Goal: Information Seeking & Learning: Understand process/instructions

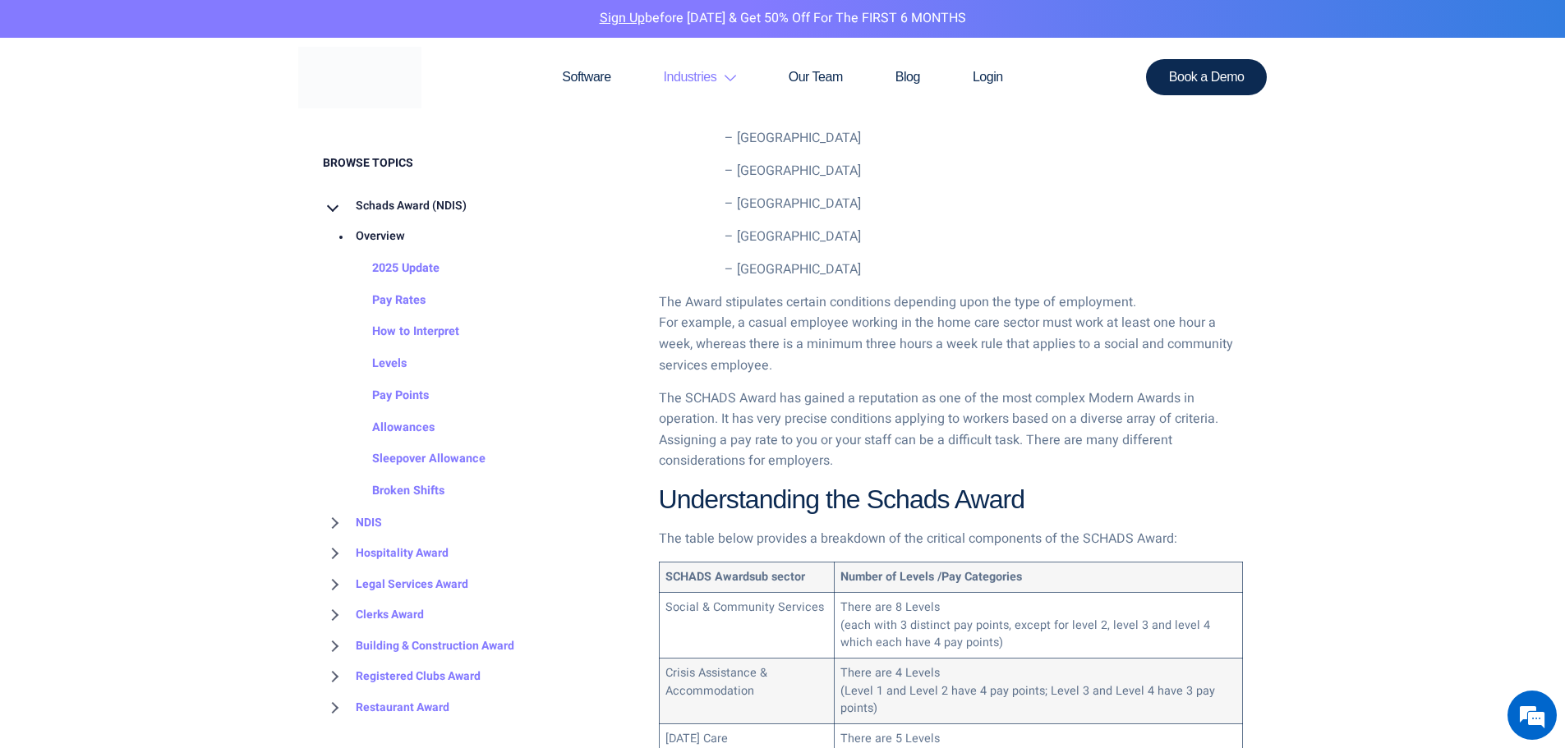
scroll to position [1074, 0]
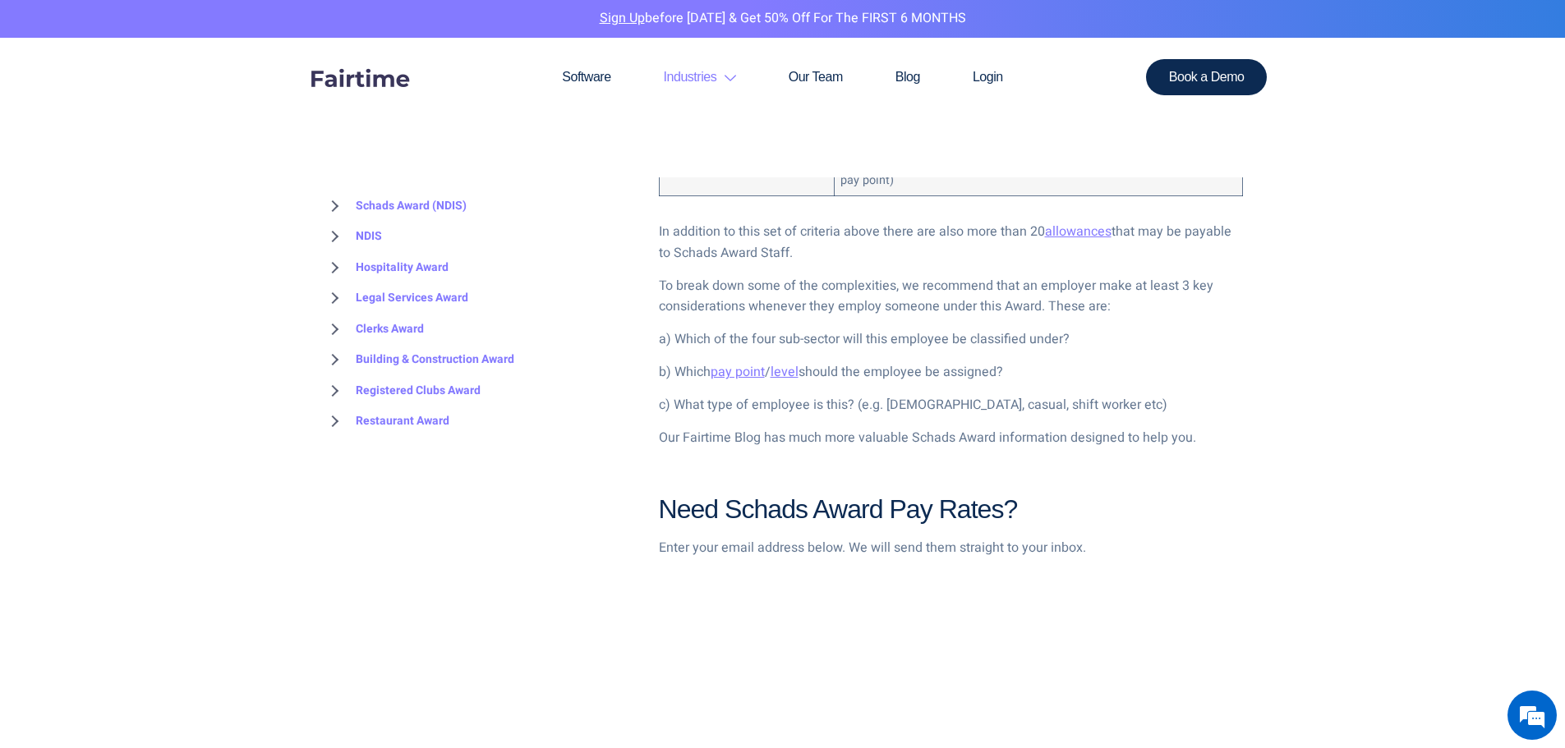
scroll to position [1539, 0]
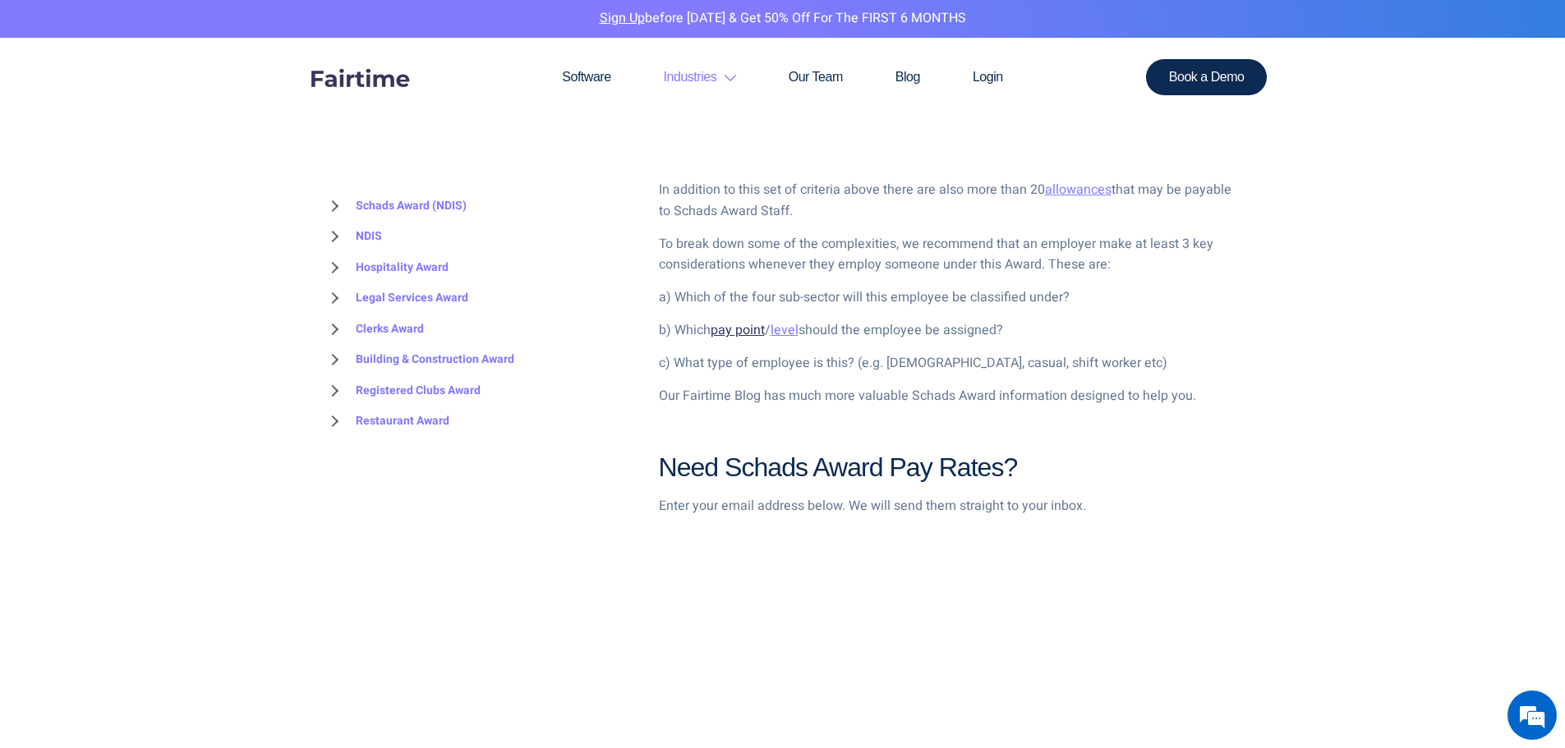
click at [754, 328] on link "pay point" at bounding box center [738, 330] width 54 height 20
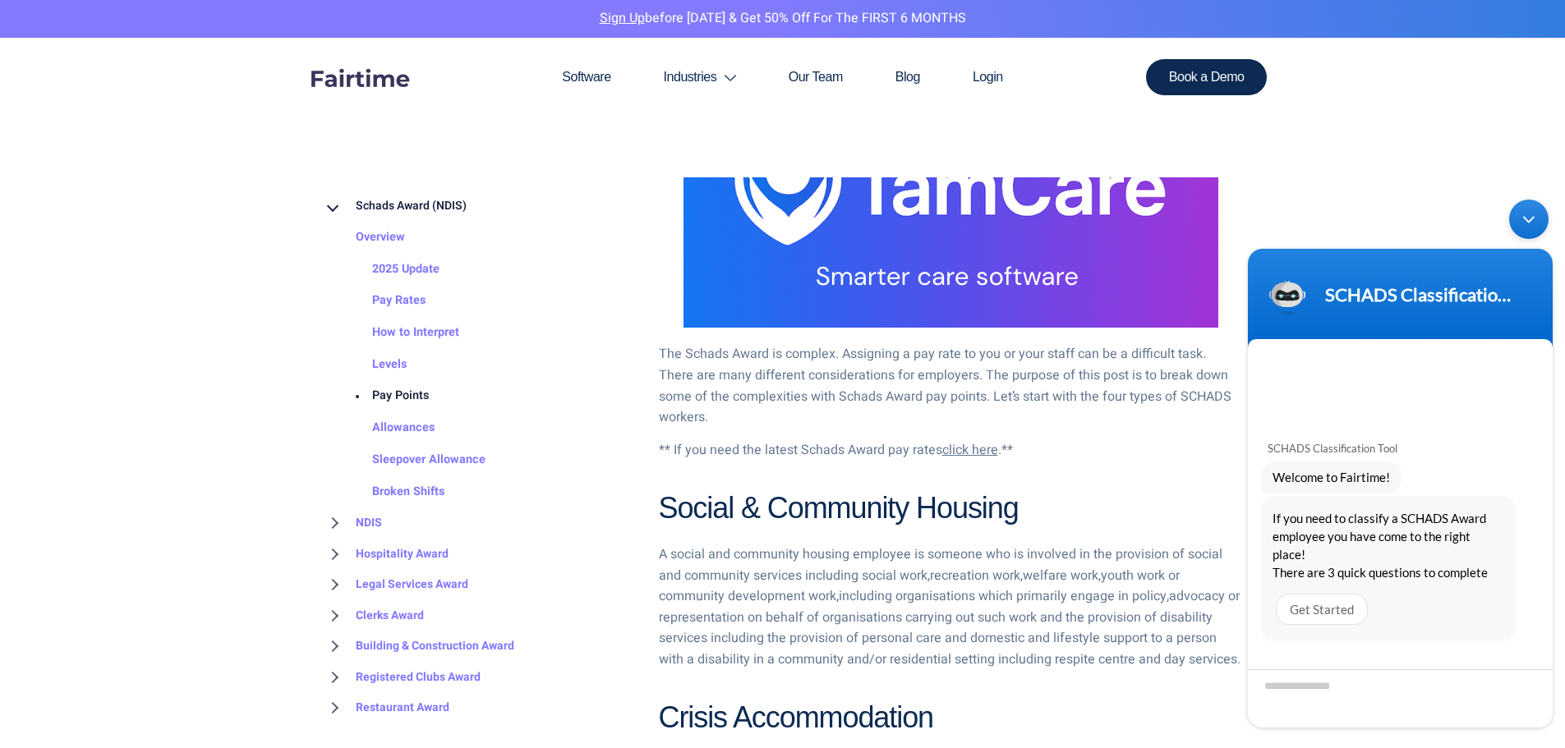
scroll to position [739, 0]
